Goal: Communication & Community: Ask a question

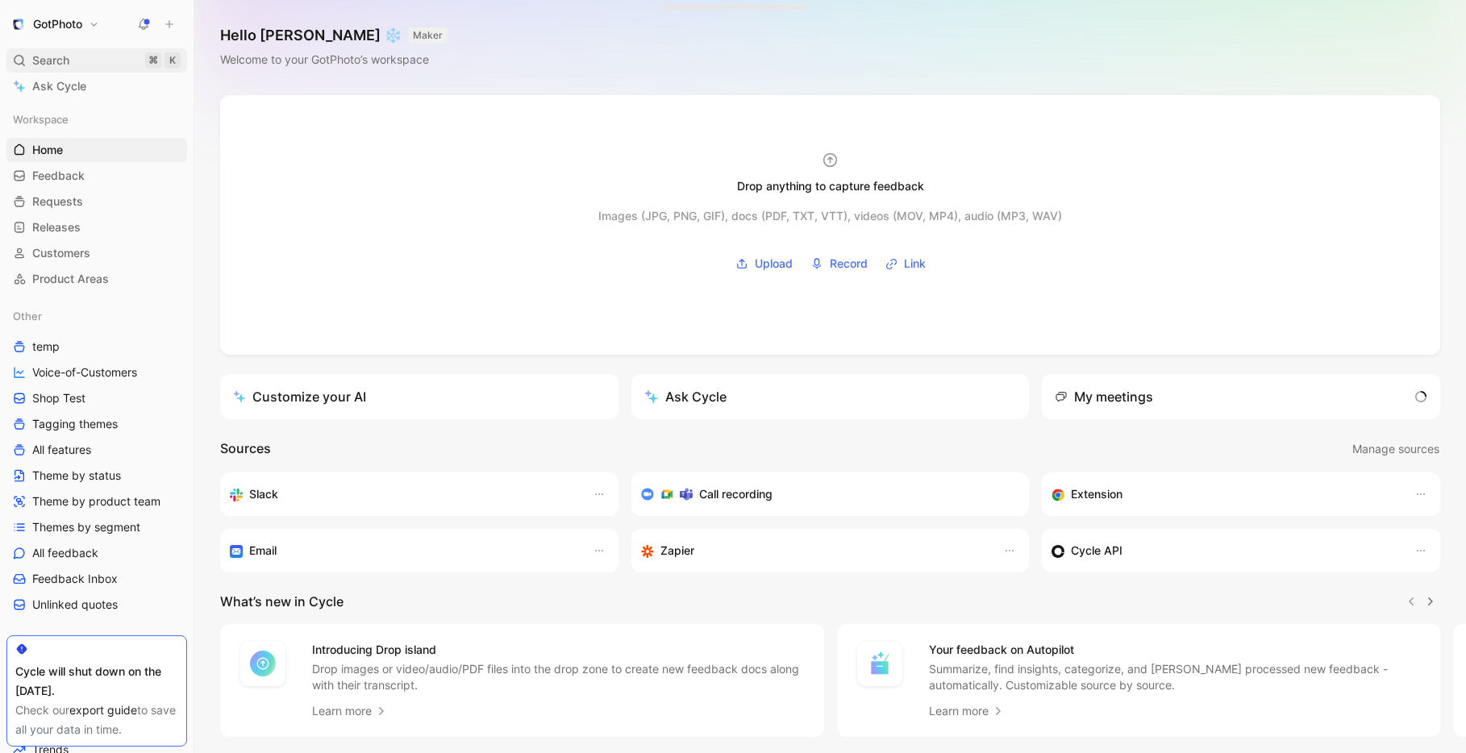
click at [81, 65] on div "Search ⌘ K" at bounding box center [96, 60] width 181 height 24
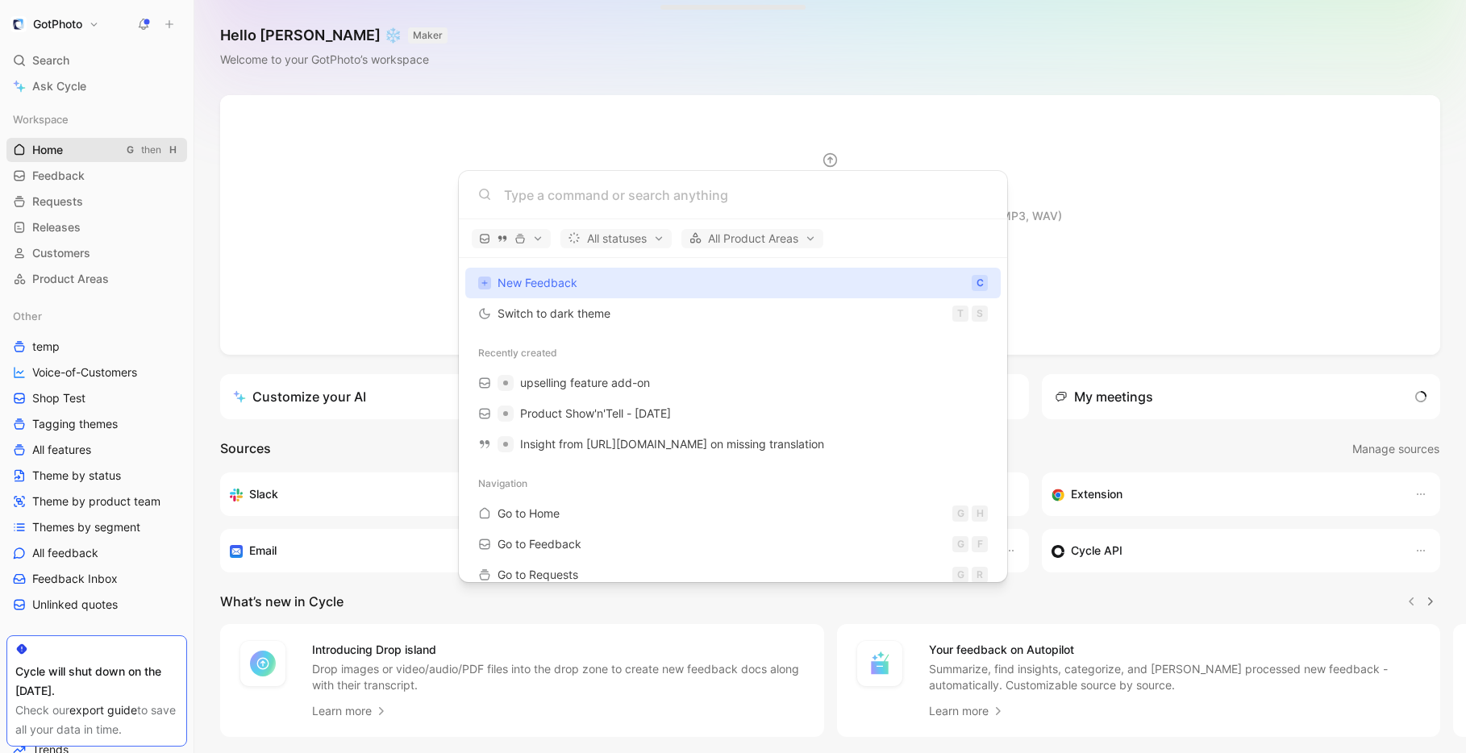
drag, startPoint x: 199, startPoint y: 162, endPoint x: 128, endPoint y: 153, distance: 71.5
click at [199, 162] on body "GotPhoto Search ⌘ K Ask Cycle Workspace Home G then H Feedback G then F Request…" at bounding box center [733, 376] width 1466 height 753
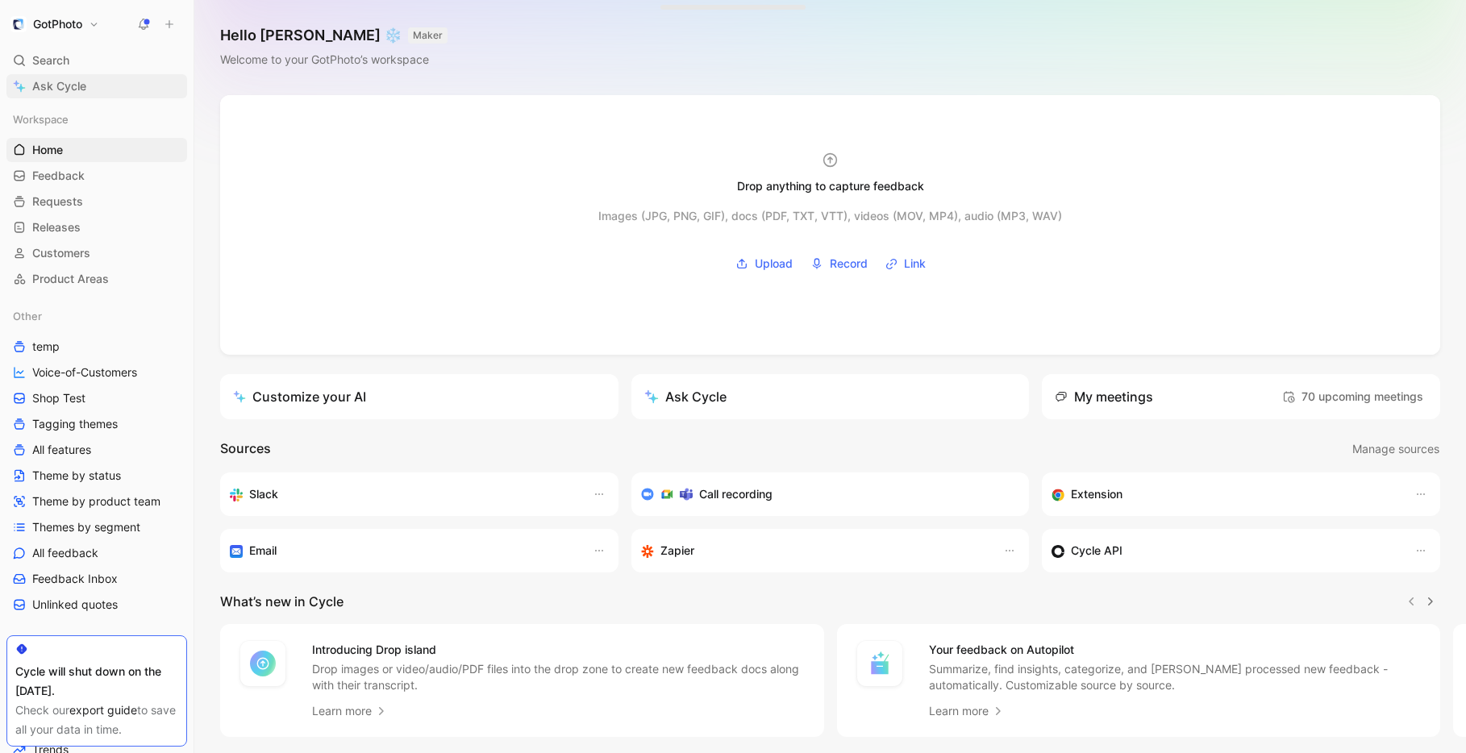
click at [31, 89] on link "Ask Cycle" at bounding box center [96, 86] width 181 height 24
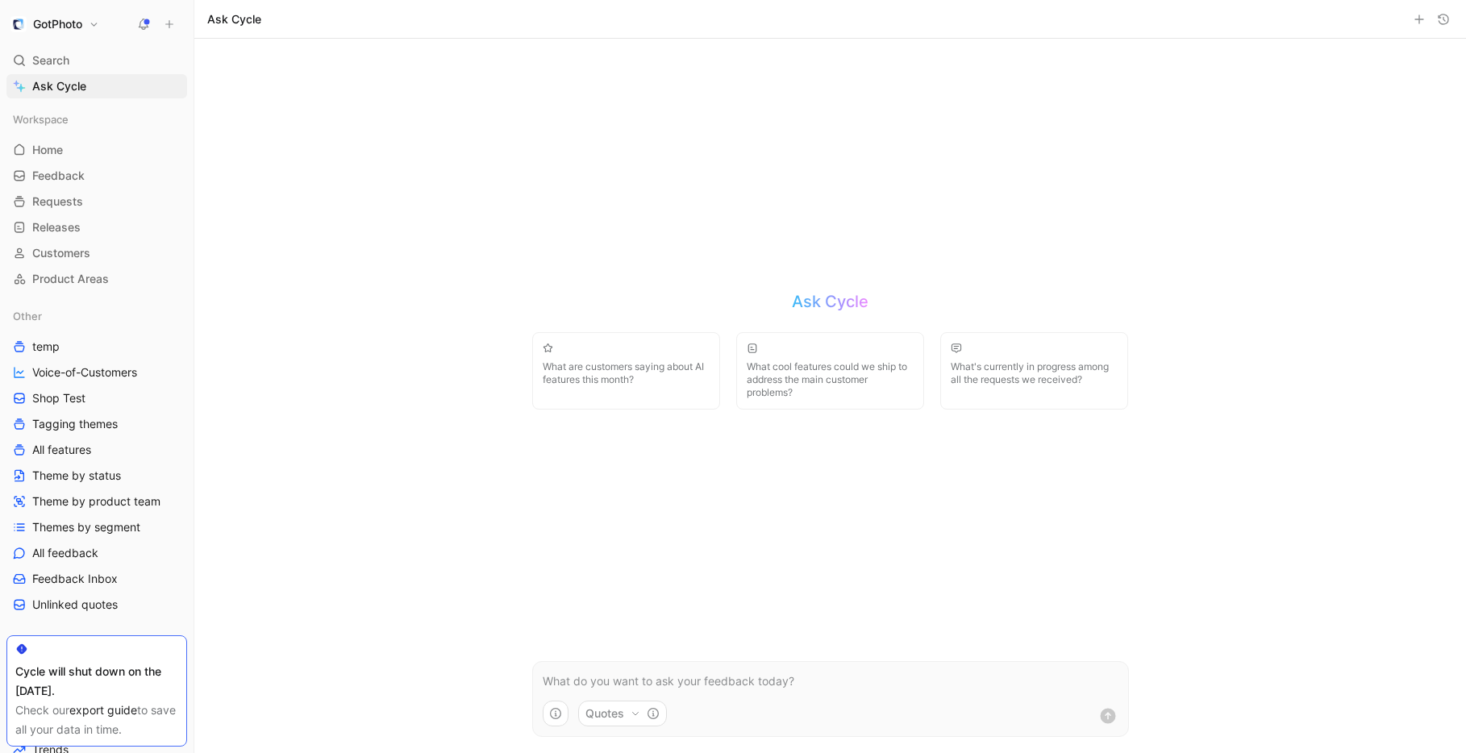
click at [651, 676] on p at bounding box center [831, 681] width 576 height 19
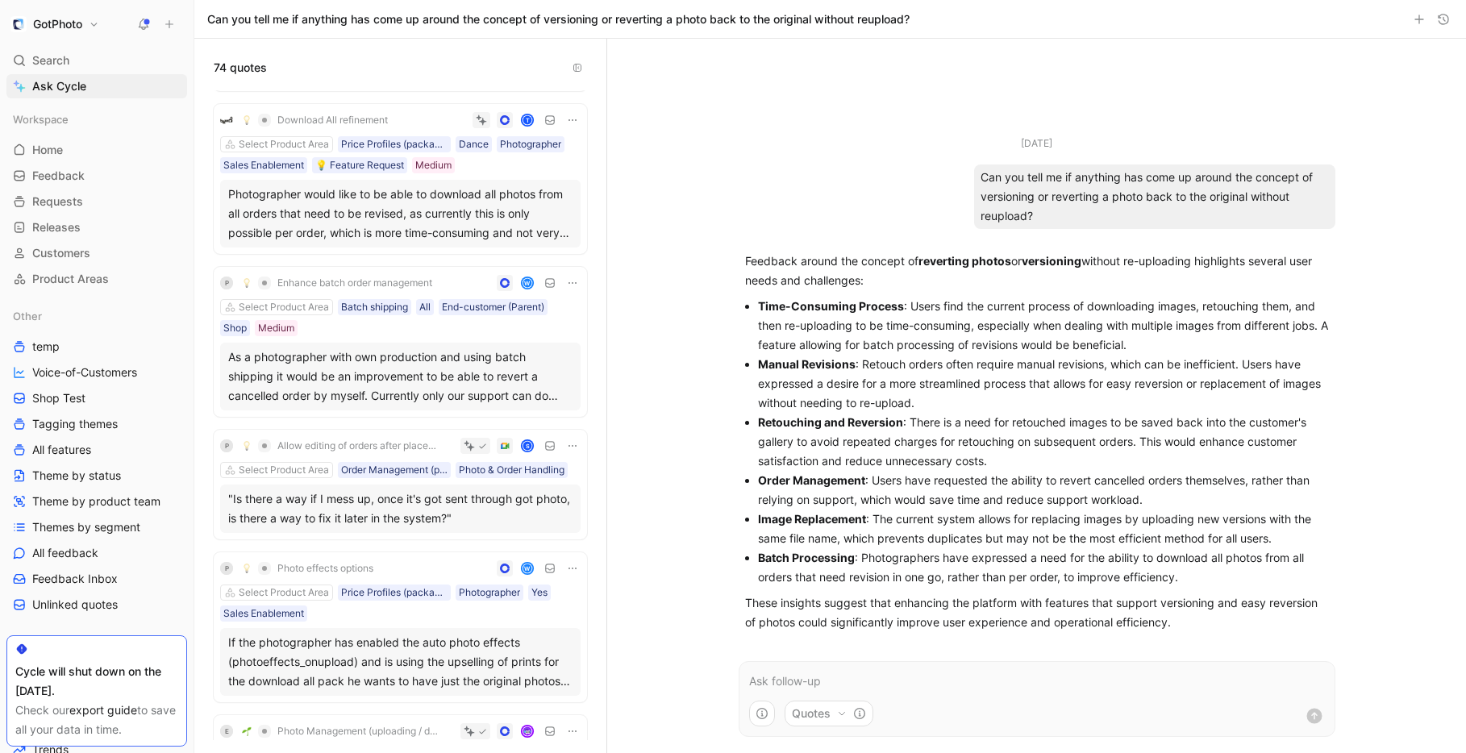
scroll to position [664, 0]
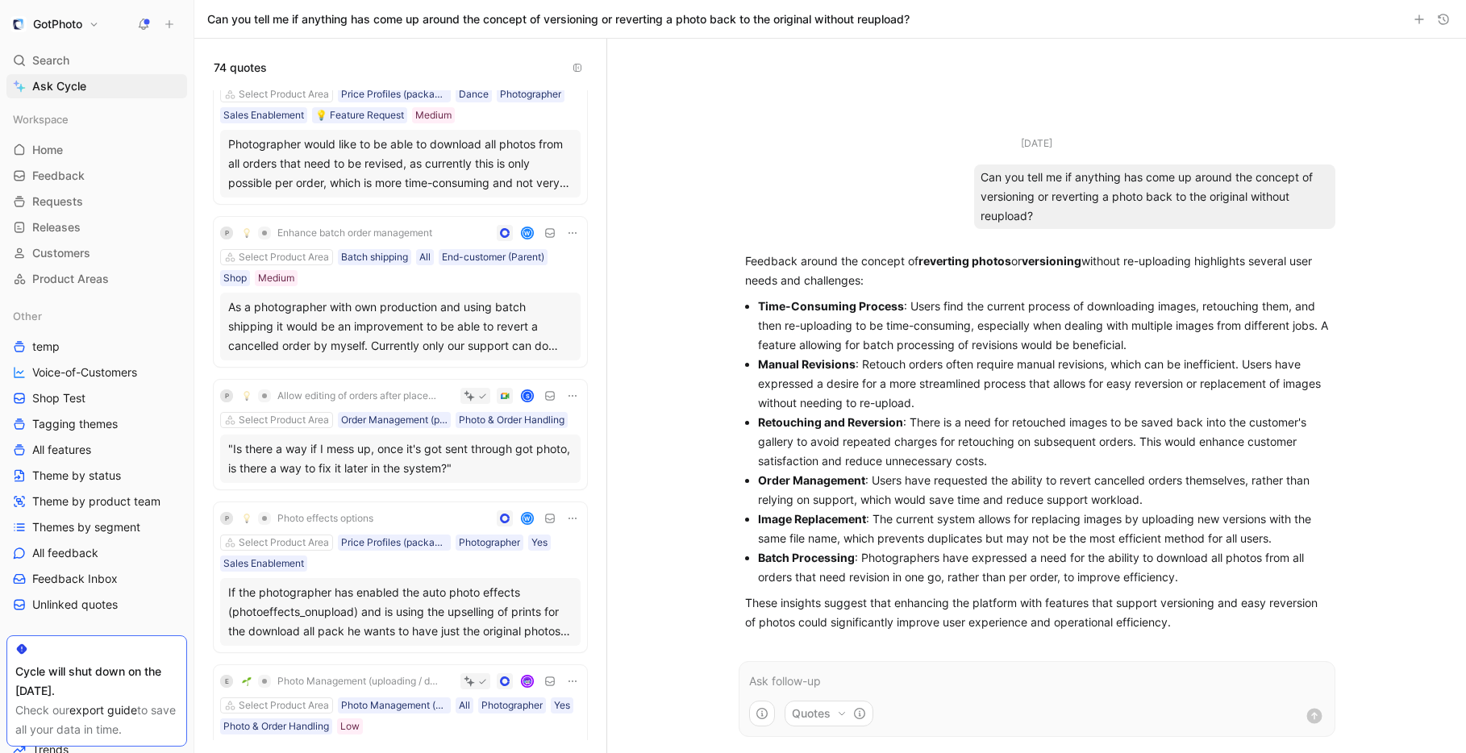
click at [445, 454] on div ""Is there a way if I mess up, once it's got sent through got photo, is there a …" at bounding box center [400, 458] width 344 height 39
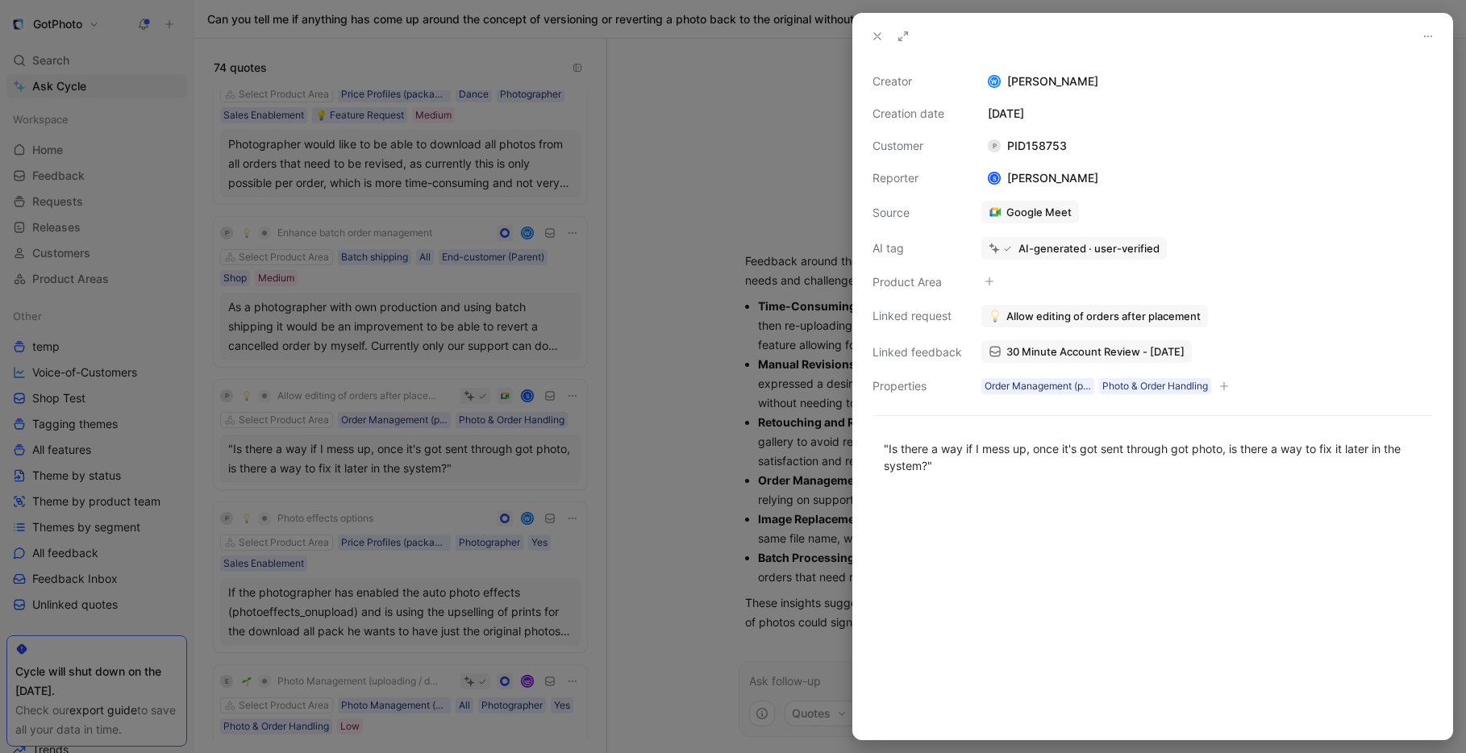
click at [445, 454] on div at bounding box center [733, 376] width 1466 height 753
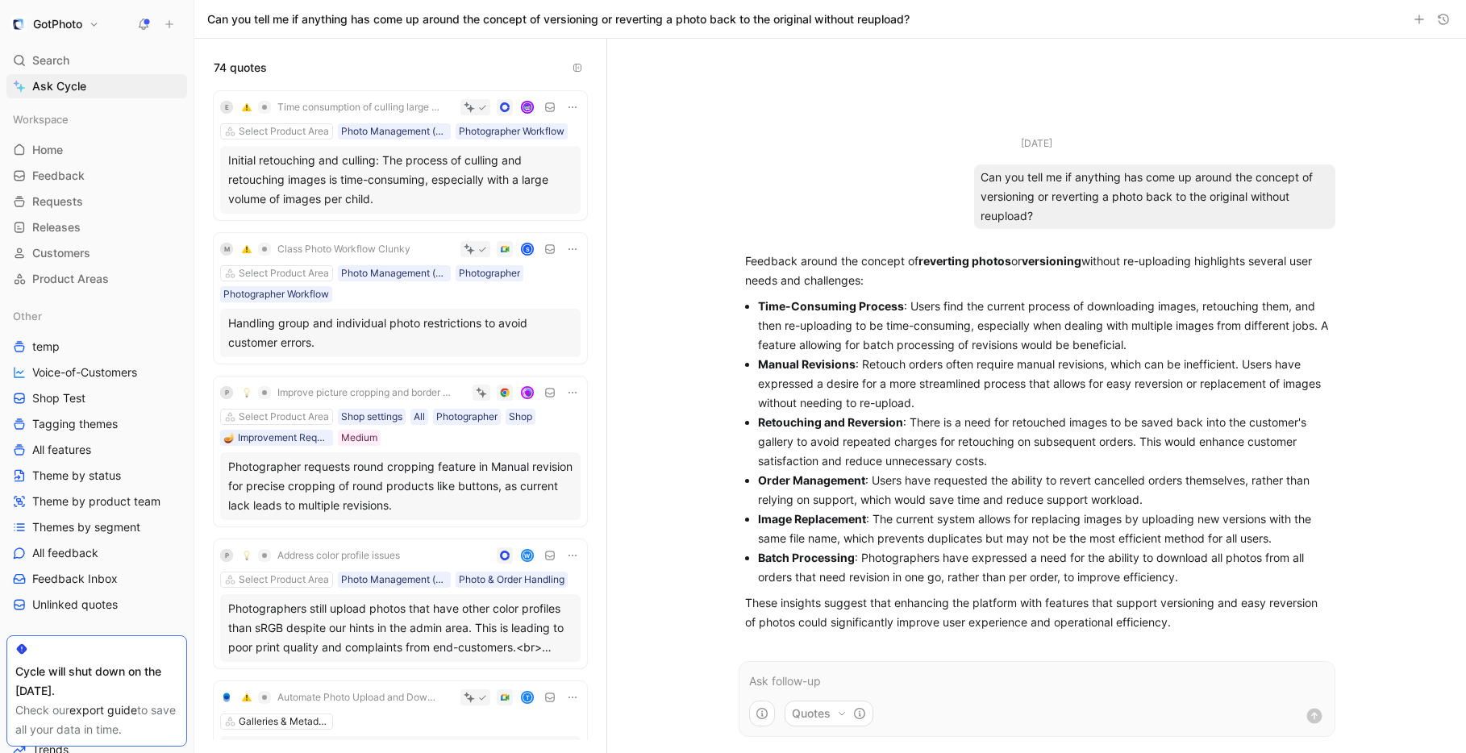
scroll to position [4579, 0]
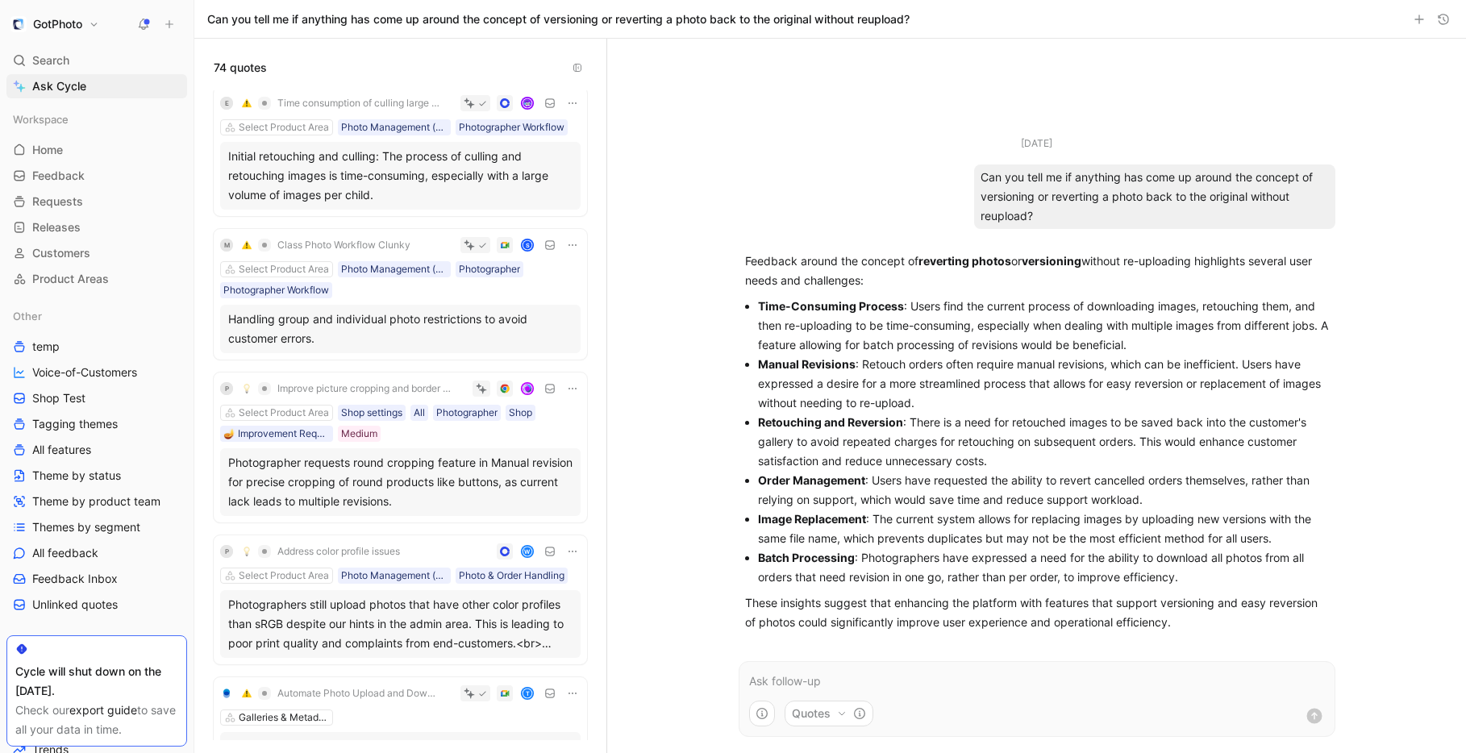
click at [876, 681] on p at bounding box center [1037, 681] width 576 height 19
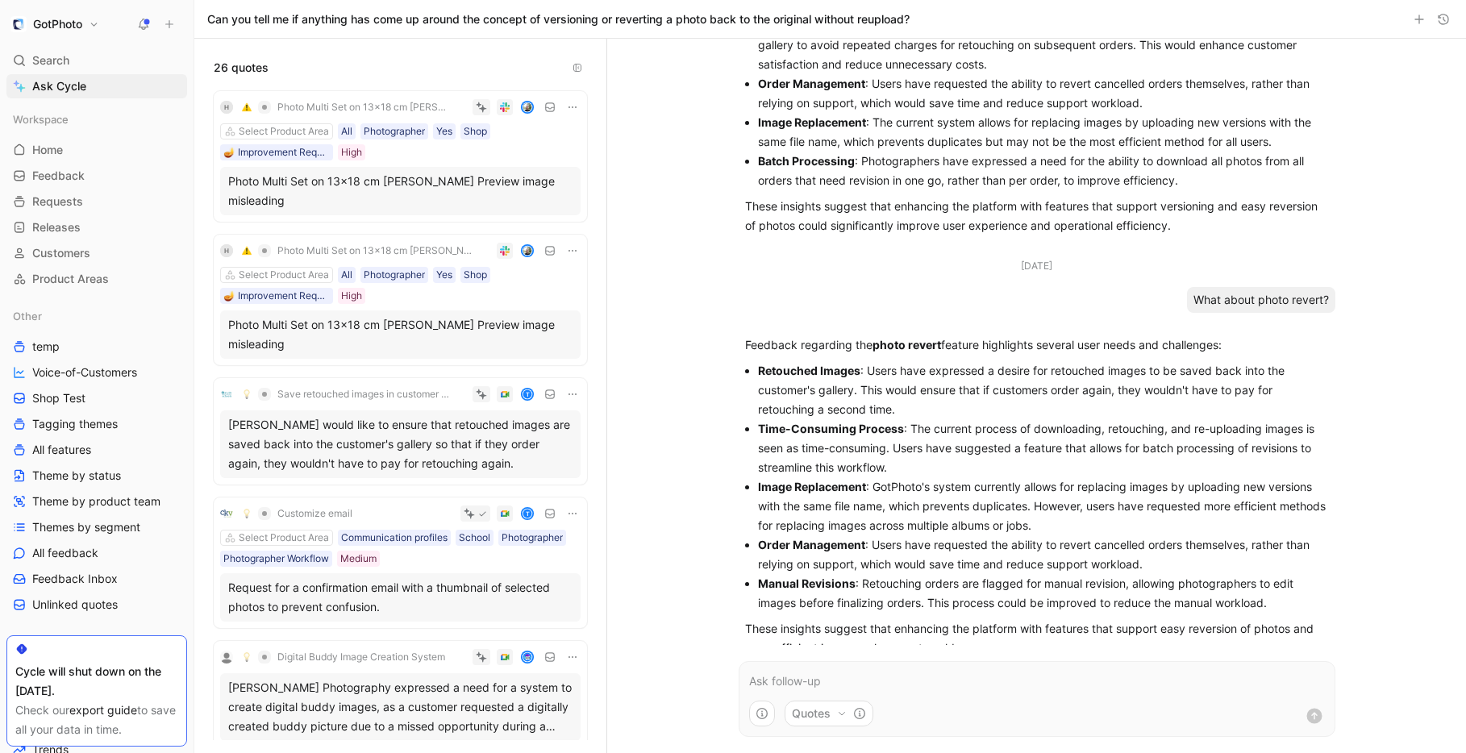
scroll to position [319, 0]
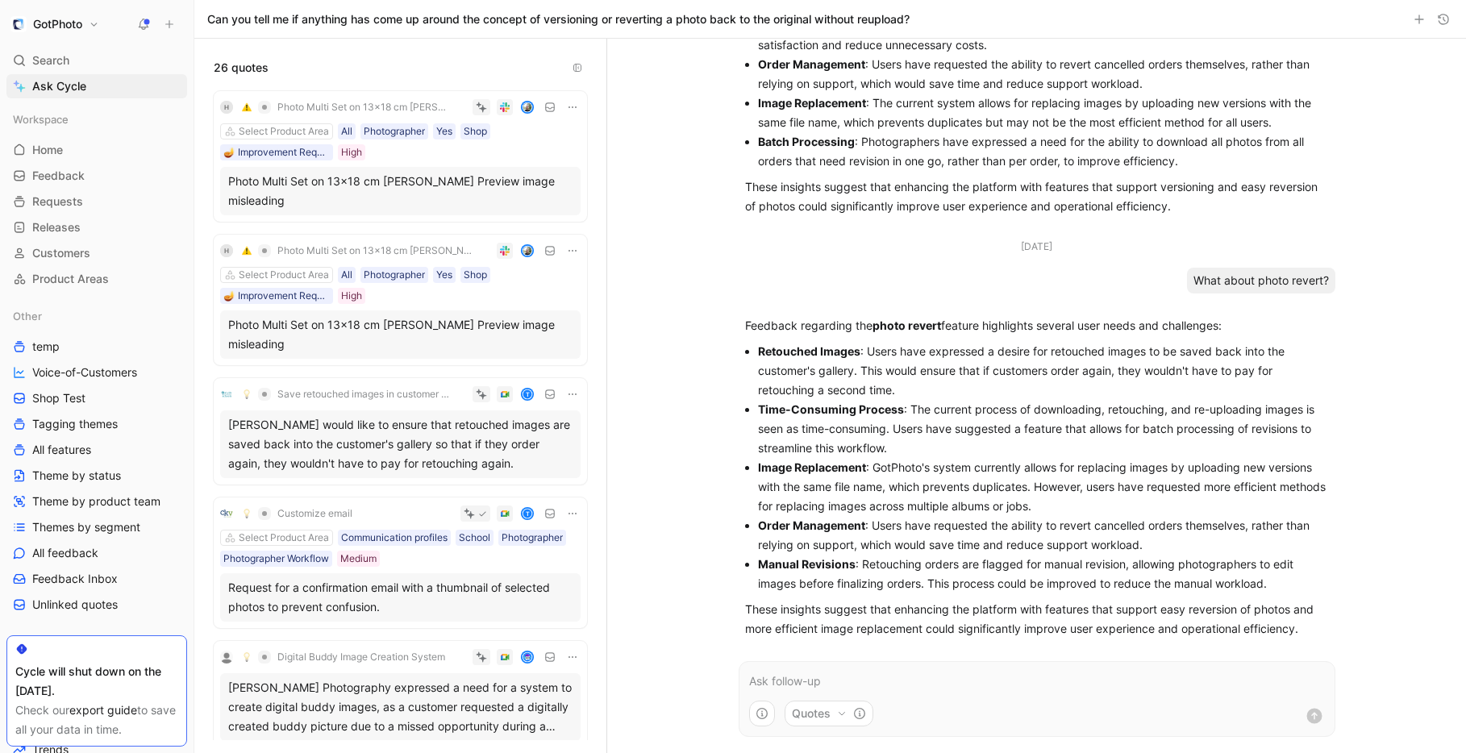
click at [811, 680] on p at bounding box center [1037, 681] width 576 height 19
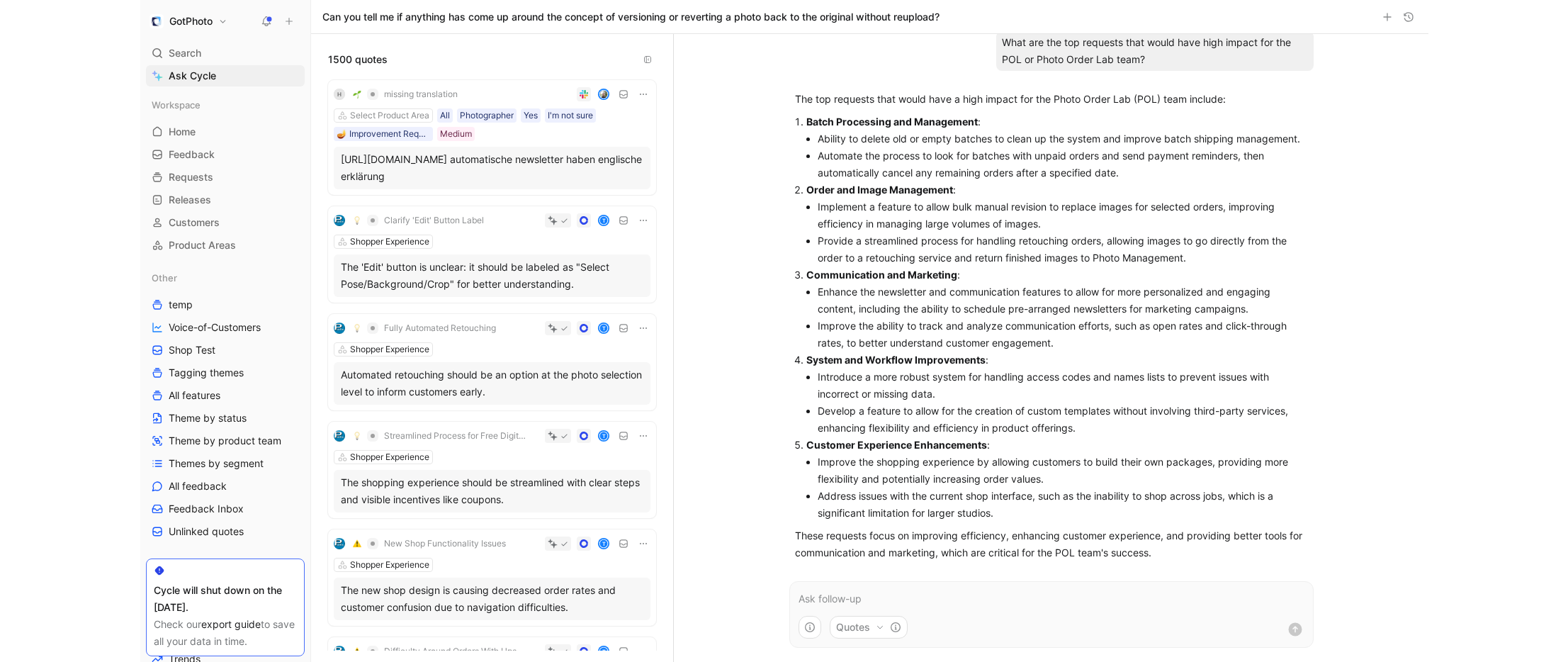
scroll to position [1, 0]
